Goal: Task Accomplishment & Management: Use online tool/utility

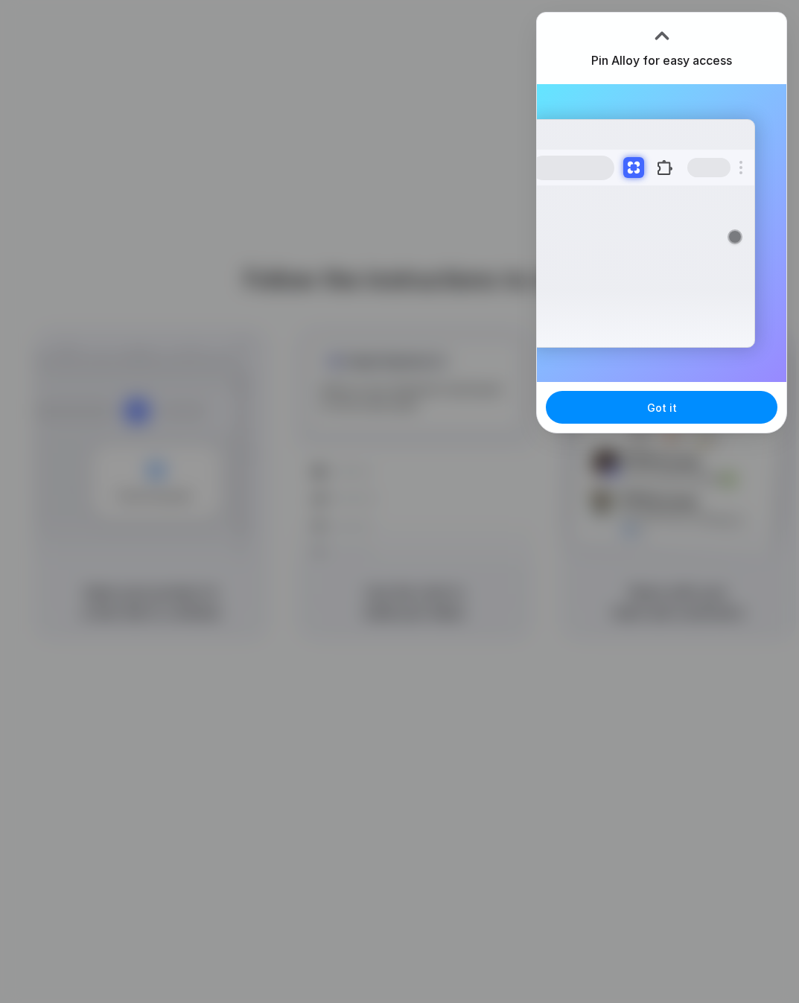
click at [400, 502] on div at bounding box center [400, 502] width 0 height 0
click at [640, 251] on div "Extensions Alloy · AI Prototyping for..." at bounding box center [642, 233] width 225 height 229
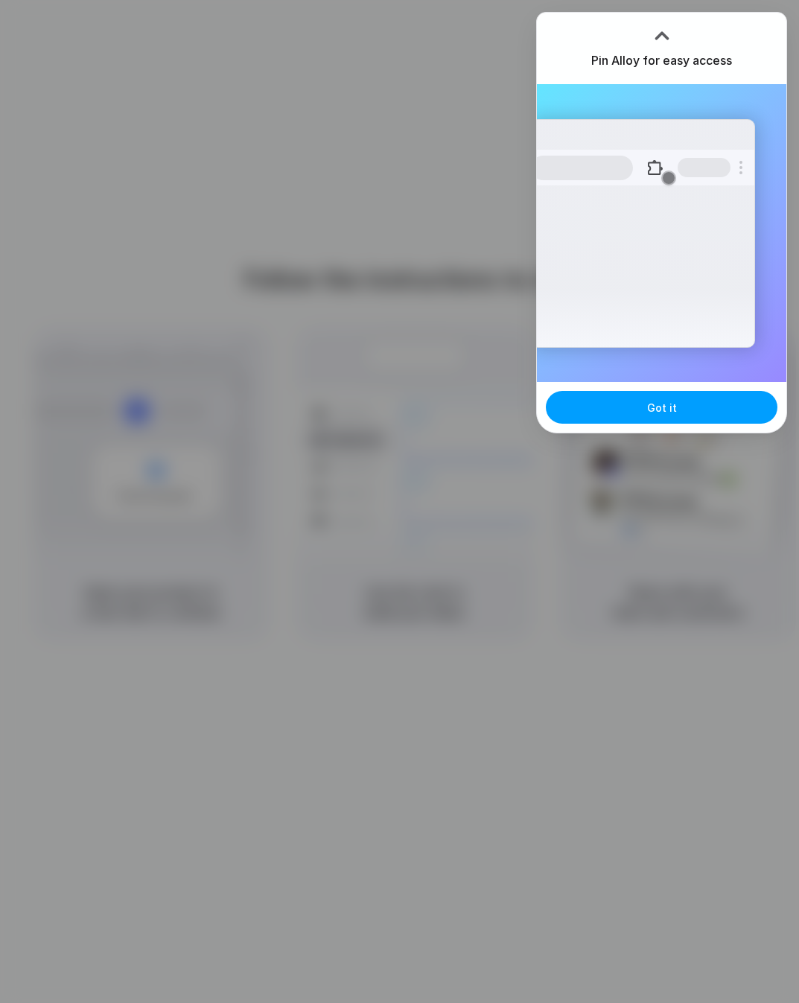
click at [651, 402] on span "Got it" at bounding box center [662, 408] width 30 height 16
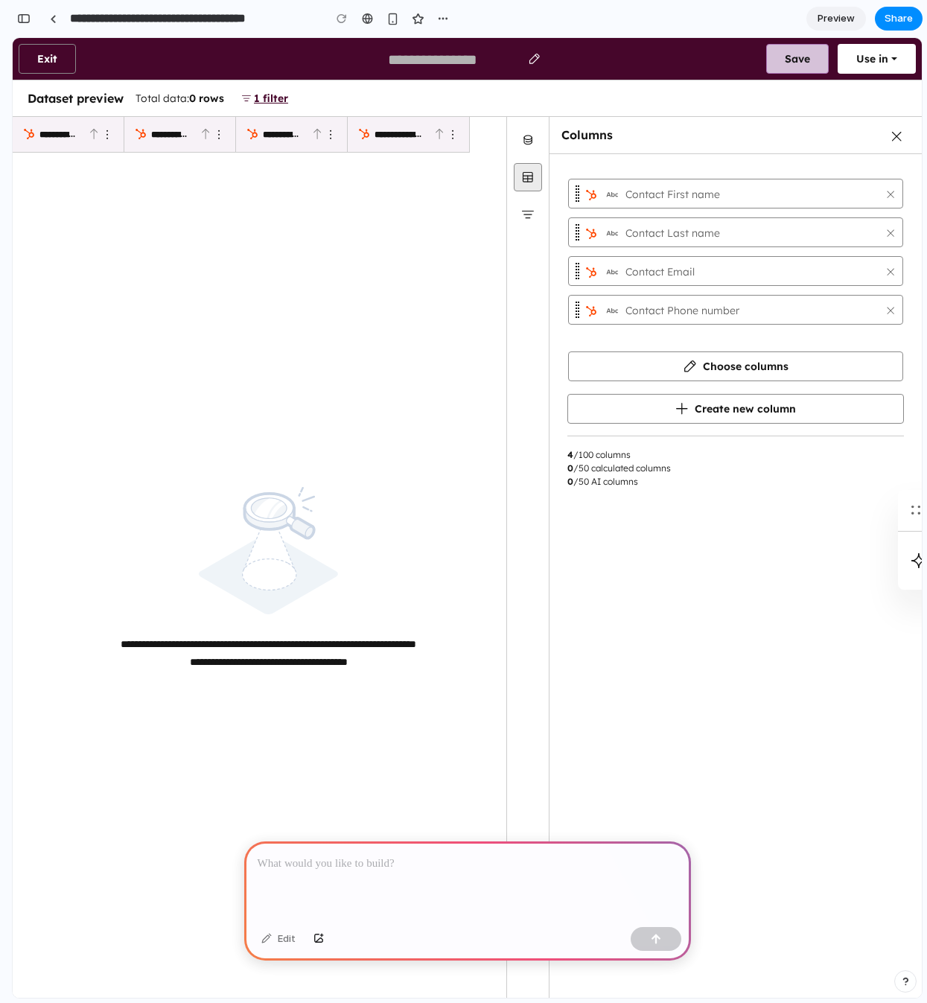
click at [363, 915] on div at bounding box center [467, 882] width 447 height 80
click at [850, 387] on div "Contact First name Contact Last name Contact Email Contact Phone number Press t…" at bounding box center [735, 298] width 337 height 252
click at [769, 285] on div "Contact Email" at bounding box center [735, 271] width 335 height 30
click at [760, 270] on span "Contact Email" at bounding box center [752, 272] width 253 height 18
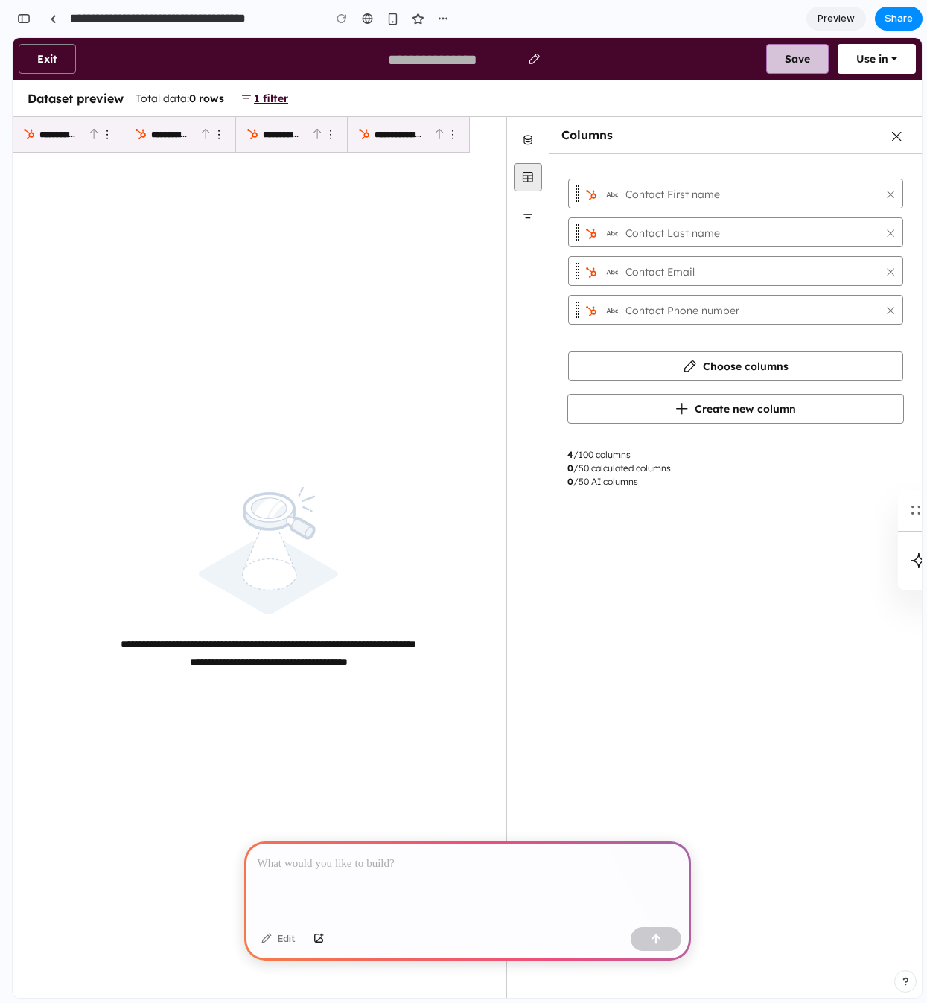
click at [760, 270] on span "Contact Email" at bounding box center [752, 272] width 253 height 18
click at [810, 57] on button "Save Loading" at bounding box center [797, 59] width 63 height 30
click at [910, 55] on button "Use in" at bounding box center [877, 59] width 78 height 30
click at [39, 64] on i18n-string "Exit" at bounding box center [47, 58] width 20 height 13
